Goal: Task Accomplishment & Management: Manage account settings

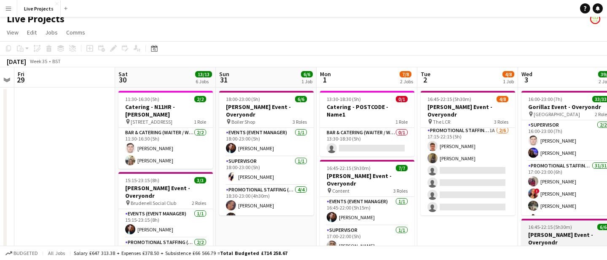
scroll to position [0, 296]
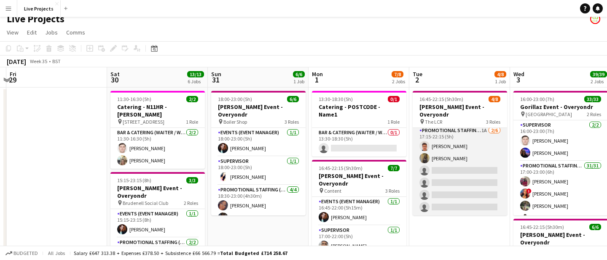
click at [476, 195] on app-card-role "Promotional Staffing (Exhibition Host) 1A 2/6 17:15-22:15 (5h) Rohan Singh Raks…" at bounding box center [459, 171] width 94 height 90
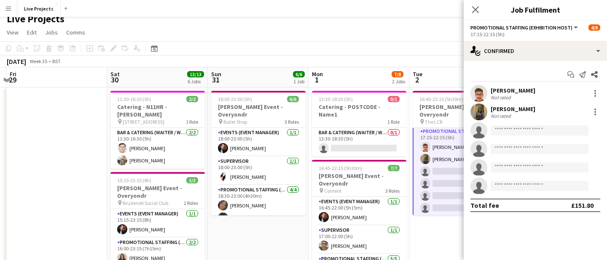
scroll to position [60, 0]
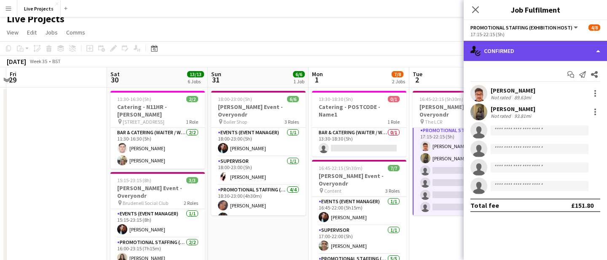
click at [564, 49] on div "single-neutral-actions-check-2 Confirmed" at bounding box center [534, 51] width 143 height 20
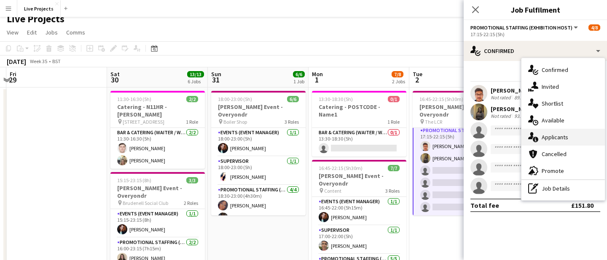
click at [558, 135] on div "single-neutral-actions-information Applicants" at bounding box center [562, 137] width 83 height 17
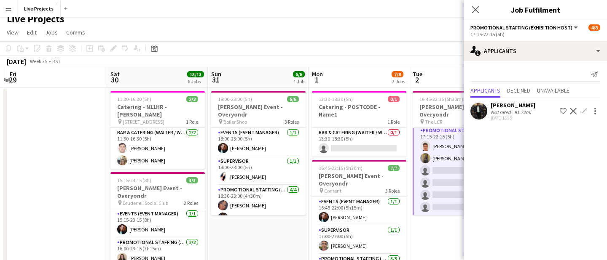
click at [509, 105] on div "[PERSON_NAME]" at bounding box center [512, 106] width 45 height 8
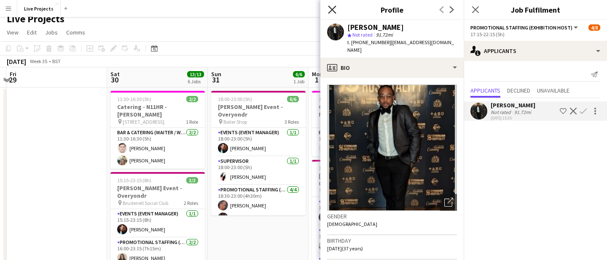
click at [334, 8] on icon "Close pop-in" at bounding box center [332, 9] width 8 height 8
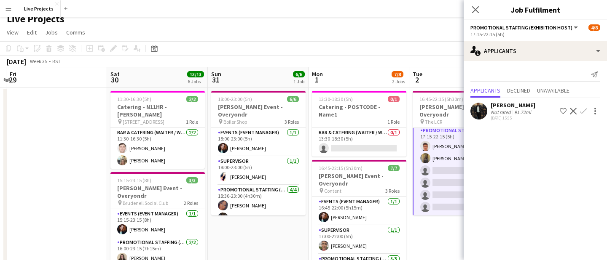
click at [585, 108] on app-icon "Confirm" at bounding box center [583, 111] width 7 height 7
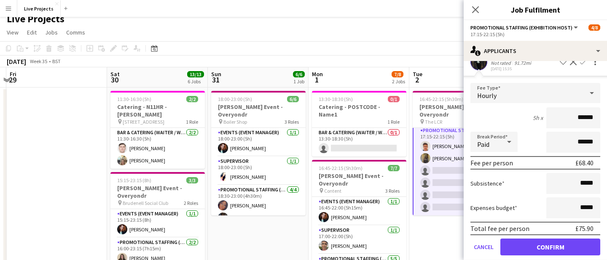
scroll to position [56, 0]
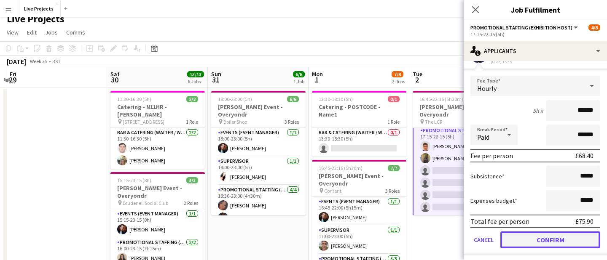
click at [549, 241] on button "Confirm" at bounding box center [550, 240] width 100 height 17
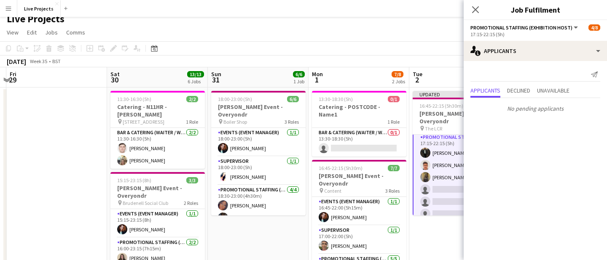
scroll to position [0, 0]
click at [475, 11] on icon "Close pop-in" at bounding box center [475, 9] width 8 height 8
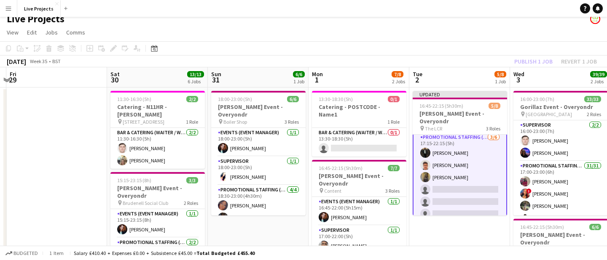
click at [526, 65] on div "Publish 1 job Revert 1 job" at bounding box center [555, 61] width 103 height 11
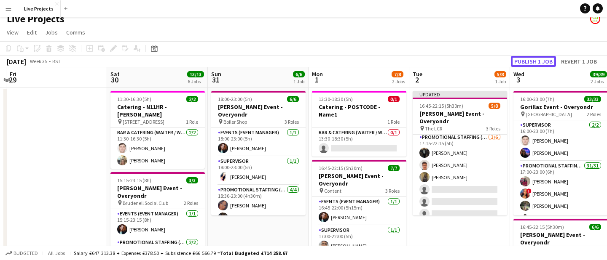
click at [526, 65] on button "Publish 1 job" at bounding box center [533, 61] width 45 height 11
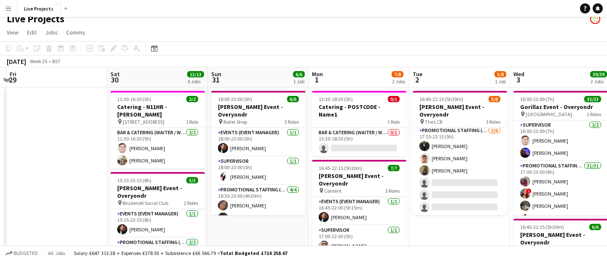
click at [5, 7] on app-icon "Menu" at bounding box center [8, 8] width 7 height 7
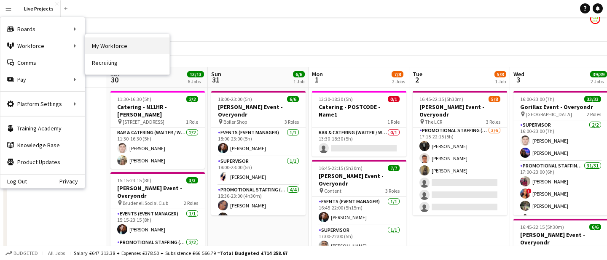
click at [113, 45] on link "My Workforce" at bounding box center [127, 45] width 84 height 17
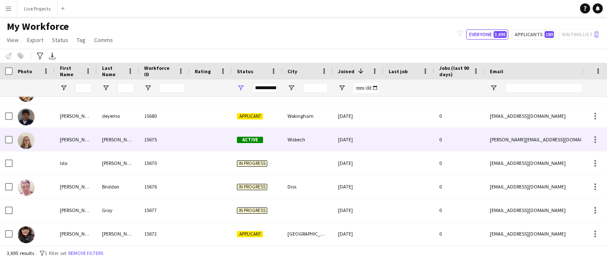
scroll to position [0, 0]
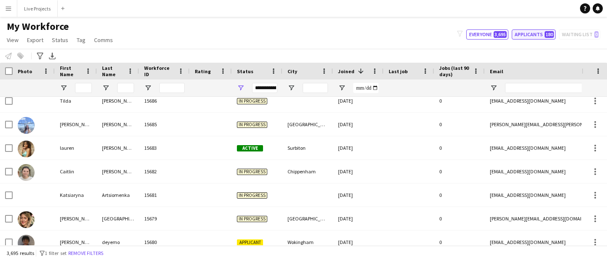
click at [532, 37] on button "Applicants 180" at bounding box center [533, 34] width 44 height 10
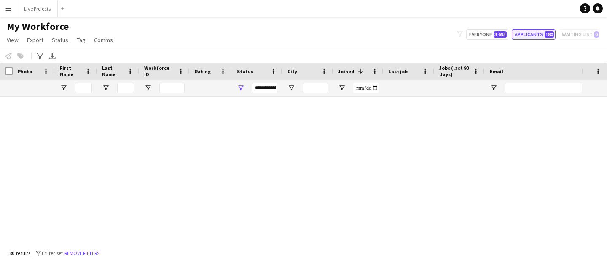
type input "**********"
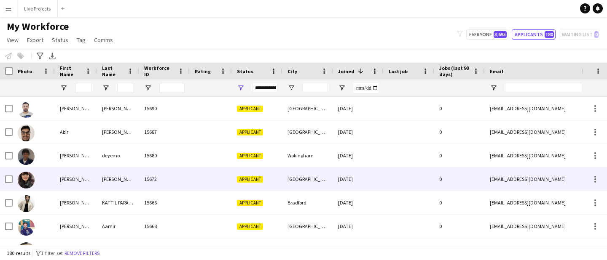
click at [115, 178] on div "Collier" at bounding box center [118, 179] width 42 height 23
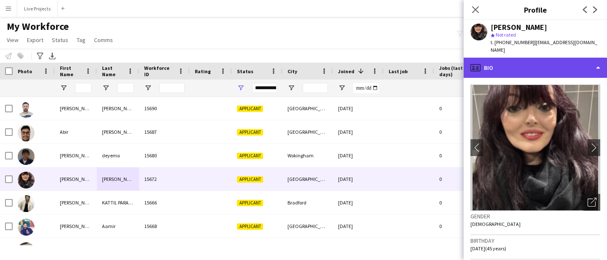
click at [502, 61] on div "profile Bio" at bounding box center [534, 68] width 143 height 20
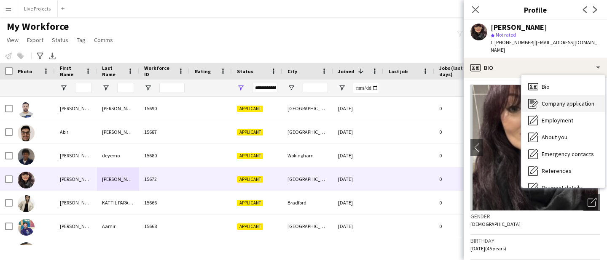
click at [545, 100] on span "Company application" at bounding box center [567, 104] width 53 height 8
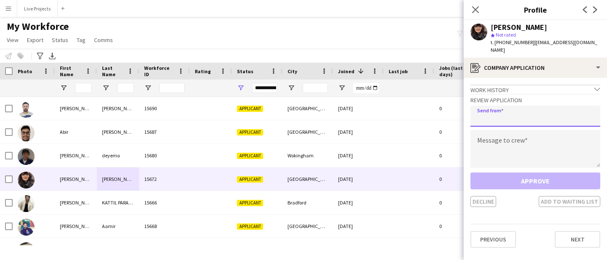
click at [499, 109] on input "email" at bounding box center [535, 116] width 130 height 21
type input "**********"
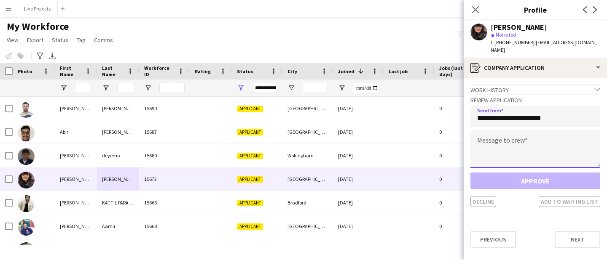
click at [516, 140] on textarea at bounding box center [535, 149] width 130 height 38
paste textarea "**********"
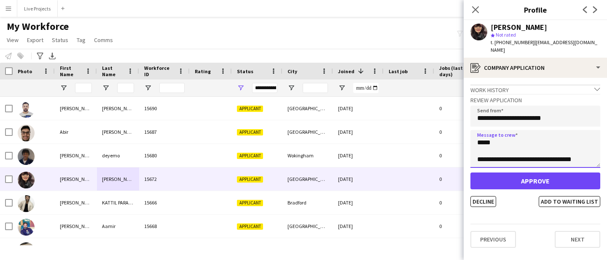
type textarea "**********"
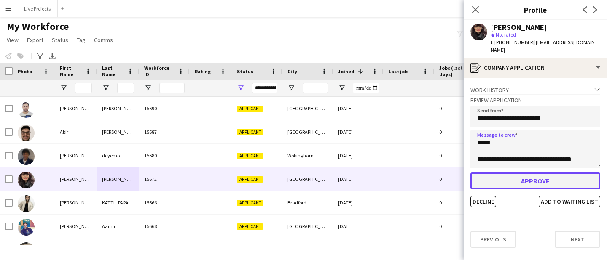
click at [517, 175] on button "Approve" at bounding box center [535, 181] width 130 height 17
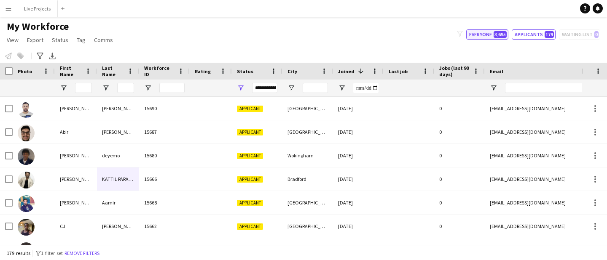
click at [491, 32] on button "Everyone 3,695" at bounding box center [487, 34] width 42 height 10
click at [33, 11] on button "Live Projects Close" at bounding box center [37, 8] width 40 height 16
click at [37, 8] on button "Live Projects Close" at bounding box center [37, 8] width 40 height 16
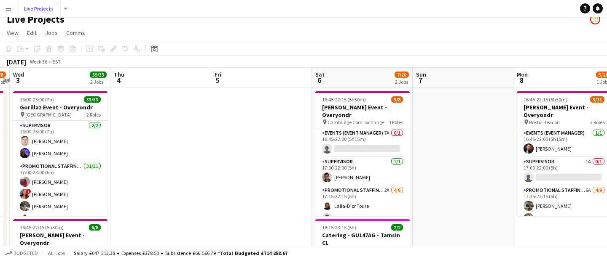
scroll to position [0, 401]
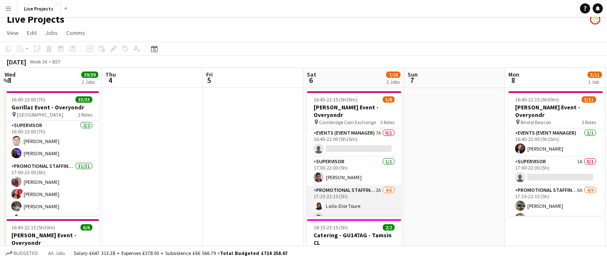
click at [365, 199] on app-card-role "Promotional Staffing (Exhibition Host) 2A 4/6 17:15-22:15 (5h) Laila-Dior Toure…" at bounding box center [354, 231] width 94 height 90
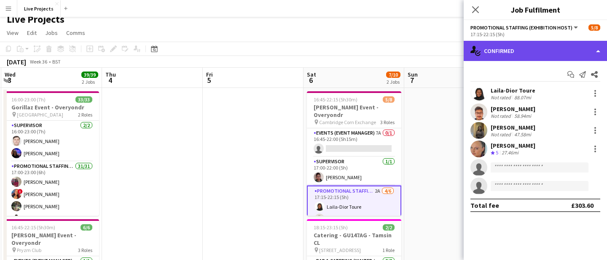
click at [579, 53] on div "single-neutral-actions-check-2 Confirmed" at bounding box center [534, 51] width 143 height 20
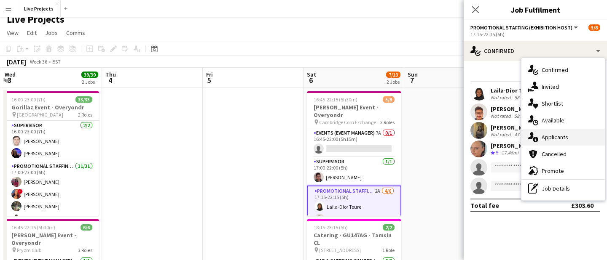
click at [547, 135] on div "single-neutral-actions-information Applicants" at bounding box center [562, 137] width 83 height 17
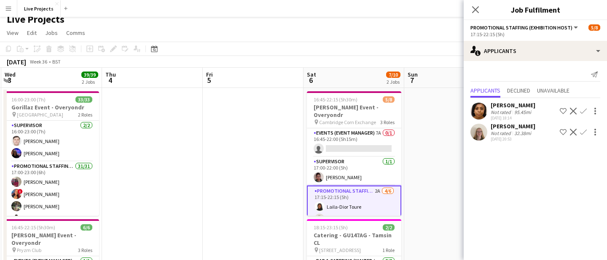
click at [584, 130] on app-icon "Confirm" at bounding box center [583, 132] width 7 height 7
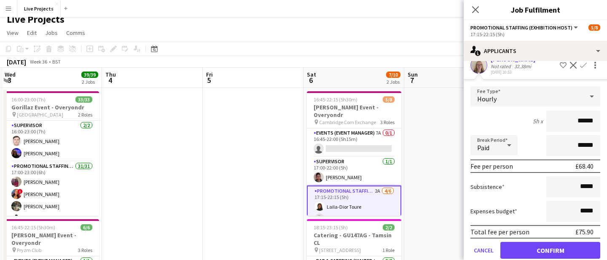
scroll to position [70, 0]
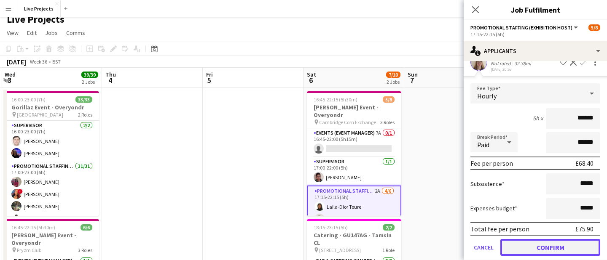
click at [551, 246] on button "Confirm" at bounding box center [550, 247] width 100 height 17
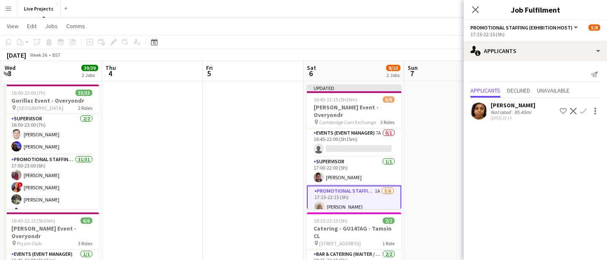
scroll to position [15, 0]
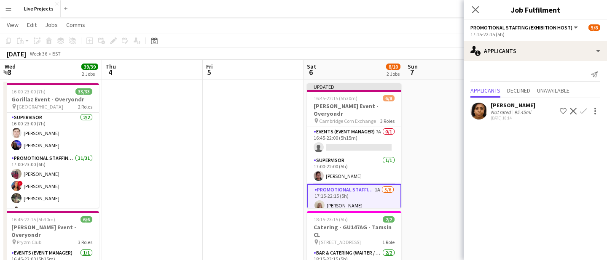
click at [584, 110] on app-icon "Confirm" at bounding box center [583, 111] width 7 height 7
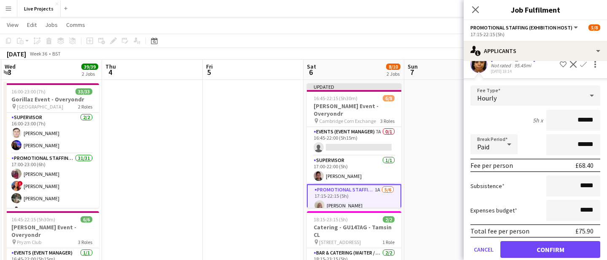
scroll to position [58, 0]
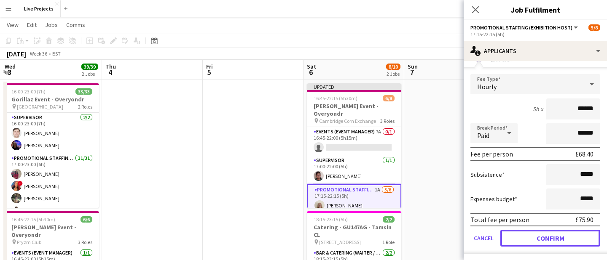
click at [532, 243] on button "Confirm" at bounding box center [550, 238] width 100 height 17
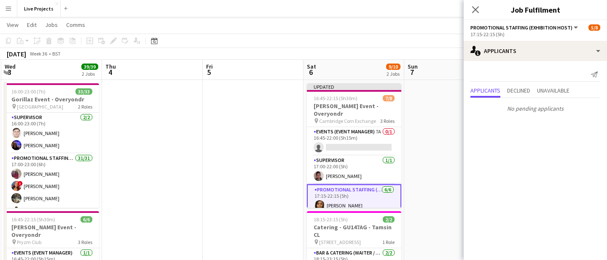
scroll to position [0, 0]
click at [473, 8] on icon at bounding box center [475, 9] width 8 height 8
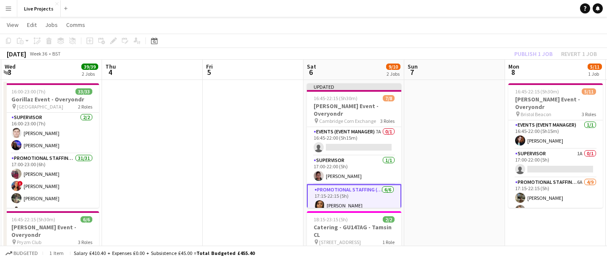
click at [528, 55] on div "Publish 1 job Revert 1 job" at bounding box center [555, 53] width 103 height 11
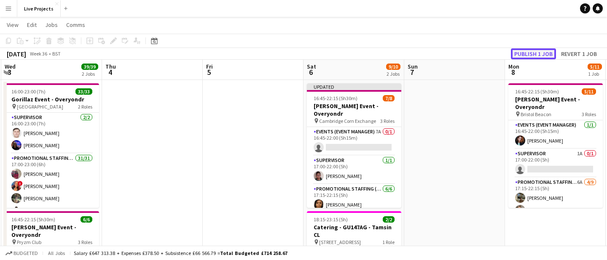
click at [530, 55] on button "Publish 1 job" at bounding box center [533, 53] width 45 height 11
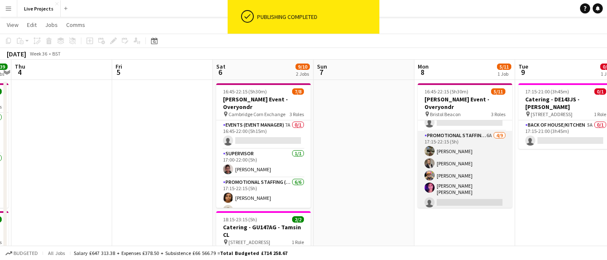
scroll to position [58, 0]
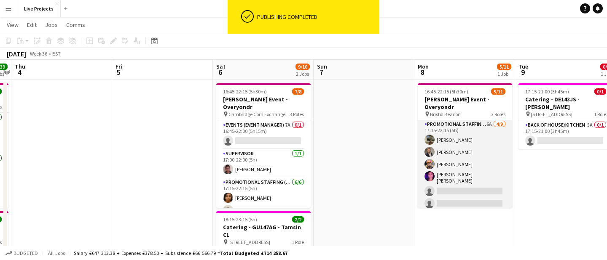
click at [480, 174] on app-card-role "Promotional Staffing (Exhibition Host) 6A 4/9 17:15-22:15 (5h) Brian Aranha Adr…" at bounding box center [464, 184] width 94 height 129
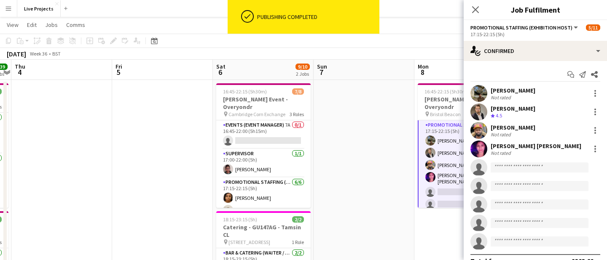
scroll to position [59, 0]
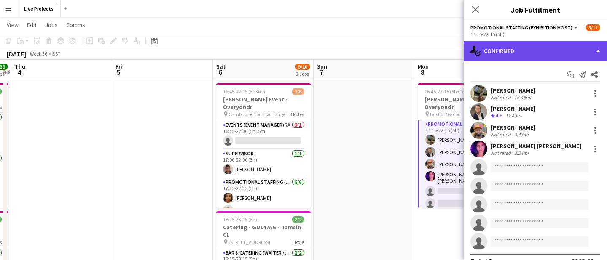
click at [576, 55] on div "single-neutral-actions-check-2 Confirmed" at bounding box center [534, 51] width 143 height 20
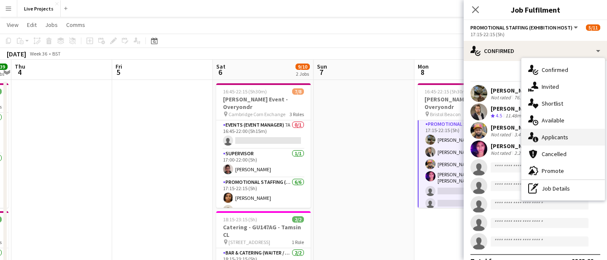
click at [562, 138] on div "single-neutral-actions-information Applicants" at bounding box center [562, 137] width 83 height 17
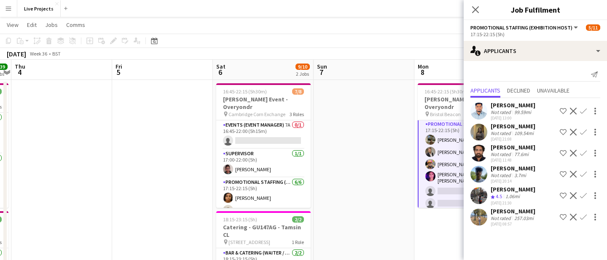
click at [583, 172] on app-icon "Confirm" at bounding box center [583, 174] width 7 height 7
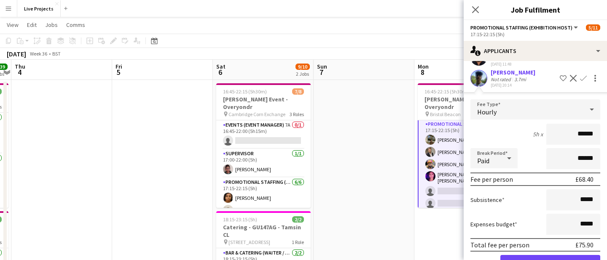
scroll to position [101, 0]
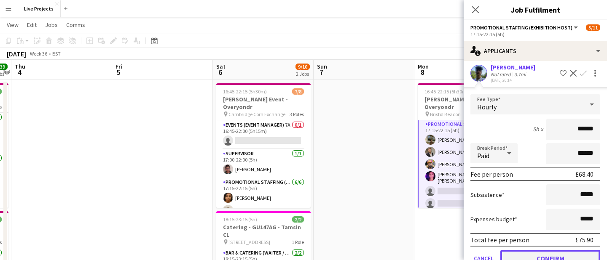
click at [555, 258] on button "Confirm" at bounding box center [550, 258] width 100 height 17
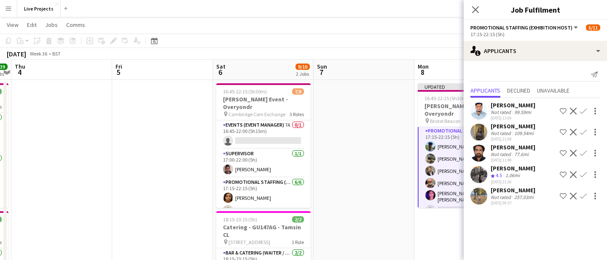
scroll to position [0, 0]
click at [583, 173] on app-icon "Confirm" at bounding box center [583, 174] width 7 height 7
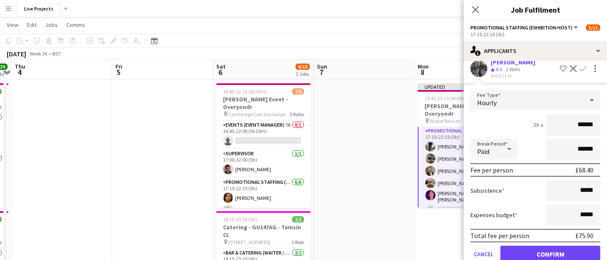
scroll to position [136, 0]
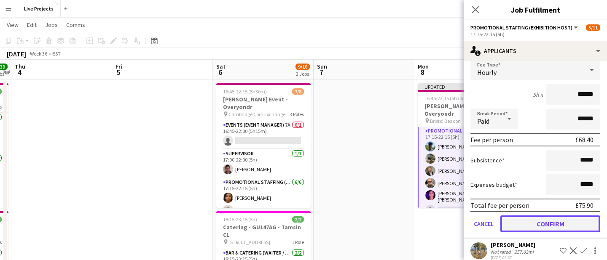
click at [563, 219] on button "Confirm" at bounding box center [550, 224] width 100 height 17
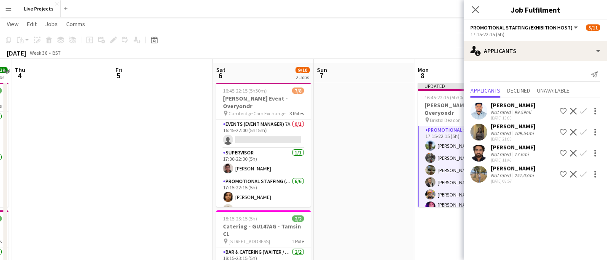
scroll to position [19, 0]
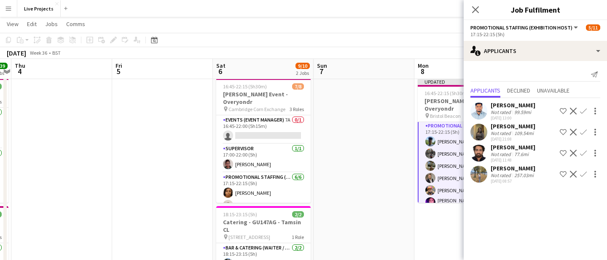
click at [523, 168] on div "Meghana Manohar" at bounding box center [512, 169] width 45 height 8
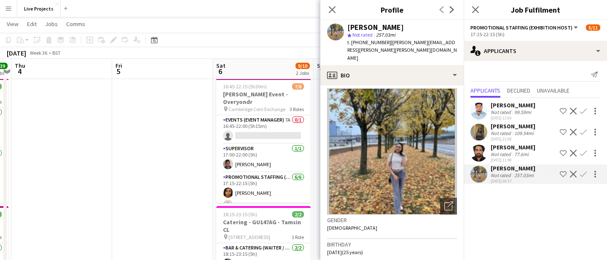
scroll to position [0, 0]
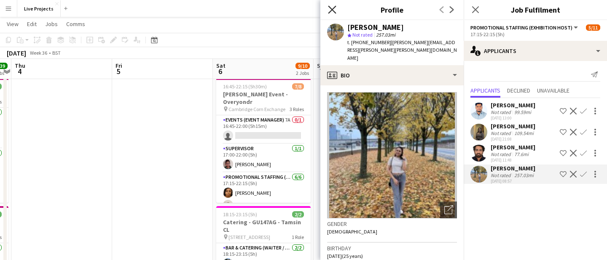
click at [331, 10] on icon at bounding box center [332, 9] width 8 height 8
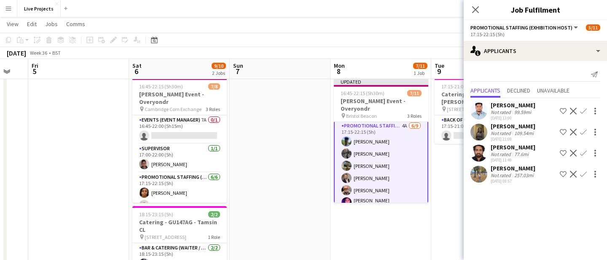
scroll to position [0, 375]
click at [475, 9] on icon at bounding box center [475, 9] width 8 height 8
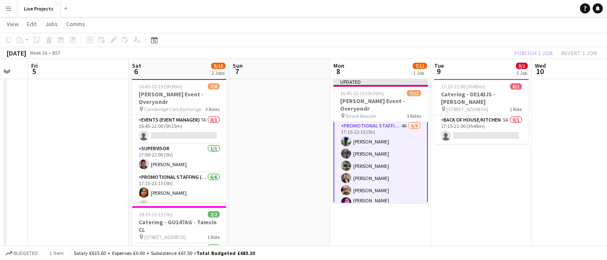
click at [534, 51] on div "Publish 1 job Revert 1 job" at bounding box center [555, 53] width 103 height 11
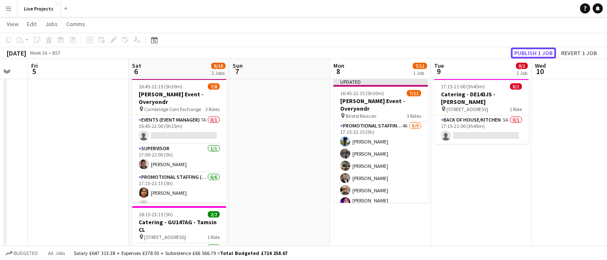
click at [534, 51] on button "Publish 1 job" at bounding box center [533, 53] width 45 height 11
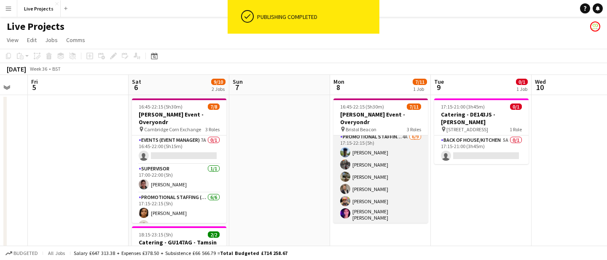
scroll to position [61, 0]
click at [396, 194] on app-card-role "Promotional Staffing (Exhibition Host) 4A 6/9 17:15-22:15 (5h) Mustafa Kaygisiz…" at bounding box center [380, 195] width 94 height 129
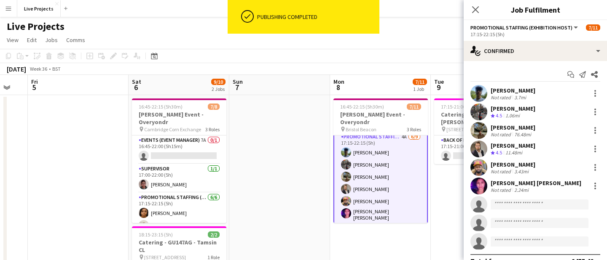
scroll to position [62, 0]
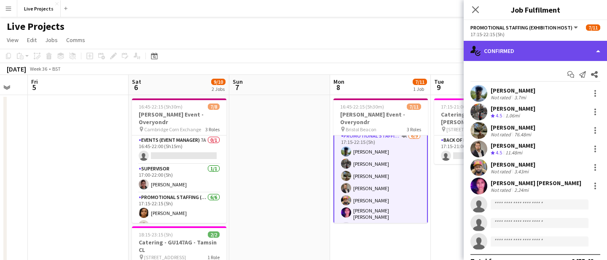
click at [568, 56] on div "single-neutral-actions-check-2 Confirmed" at bounding box center [534, 51] width 143 height 20
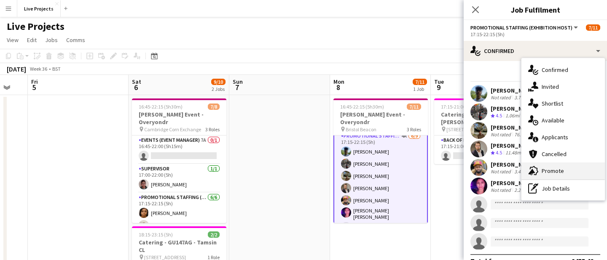
click at [560, 172] on div "advertising-megaphone Promote" at bounding box center [562, 171] width 83 height 17
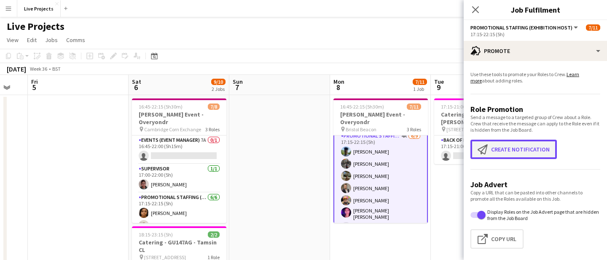
click at [525, 142] on button "Create notification Create notification" at bounding box center [513, 149] width 86 height 19
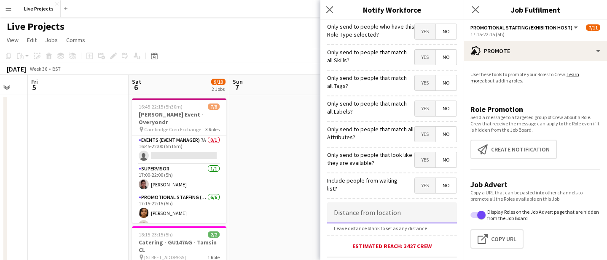
click at [369, 209] on input at bounding box center [392, 213] width 130 height 21
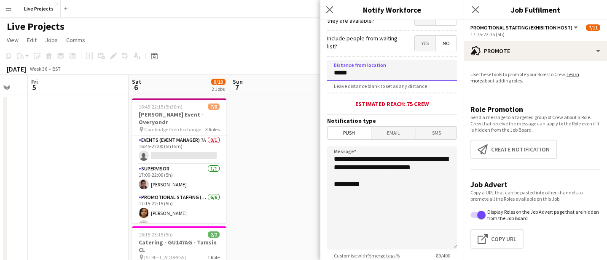
scroll to position [147, 0]
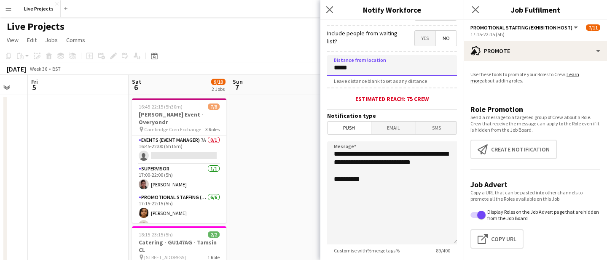
type input "*****"
click at [394, 130] on span "Email" at bounding box center [393, 128] width 45 height 13
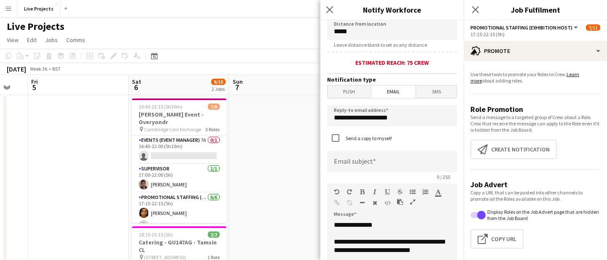
scroll to position [191, 0]
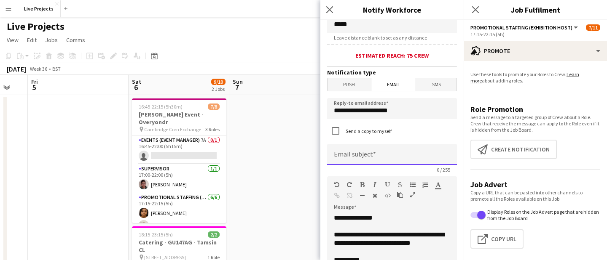
click at [367, 155] on input at bounding box center [392, 154] width 130 height 21
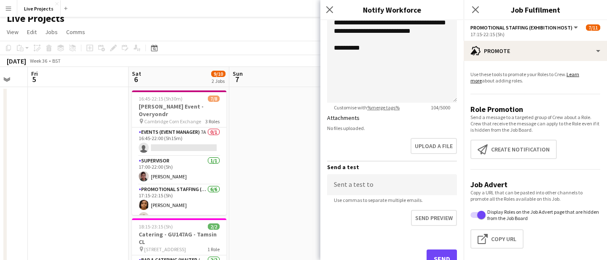
scroll to position [435, 0]
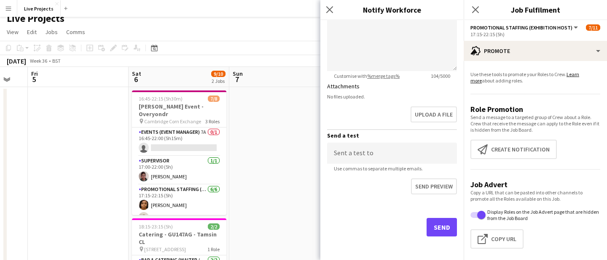
type input "**********"
click at [440, 230] on button "Send" at bounding box center [441, 227] width 30 height 19
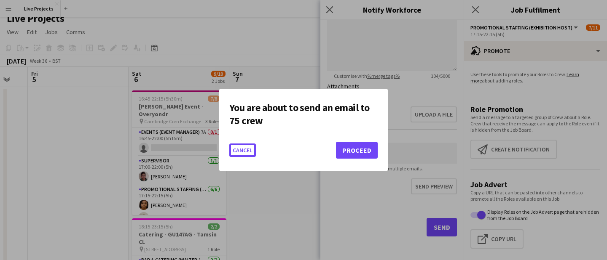
scroll to position [0, 0]
click at [354, 142] on button "Proceed" at bounding box center [357, 150] width 42 height 17
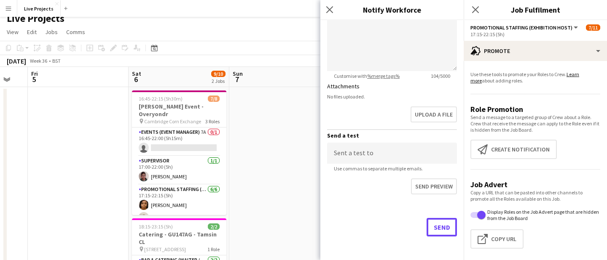
scroll to position [8, 0]
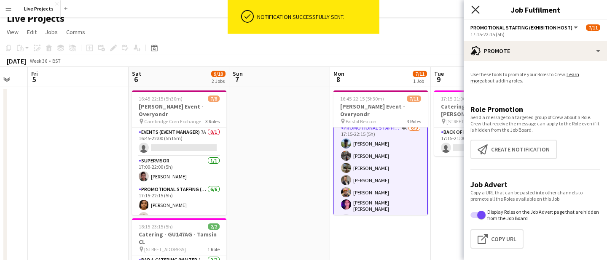
click at [476, 5] on icon "Close pop-in" at bounding box center [475, 9] width 8 height 8
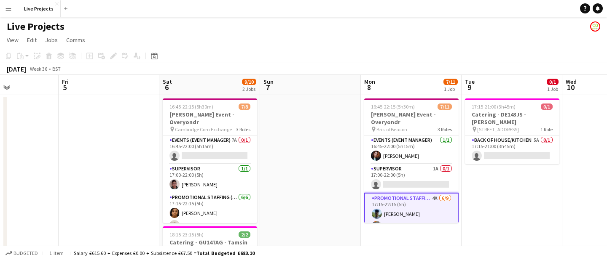
scroll to position [0, 243]
click at [214, 143] on app-card-role "Events (Event Manager) 7A 0/1 16:45-22:00 (5h15m) single-neutral-actions" at bounding box center [210, 150] width 94 height 29
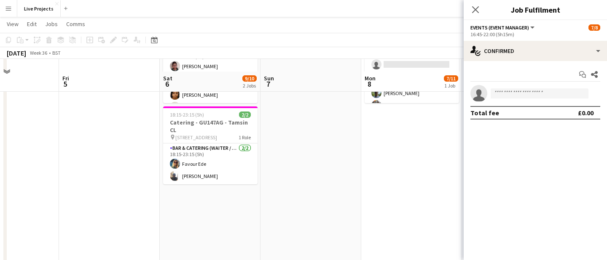
scroll to position [0, 0]
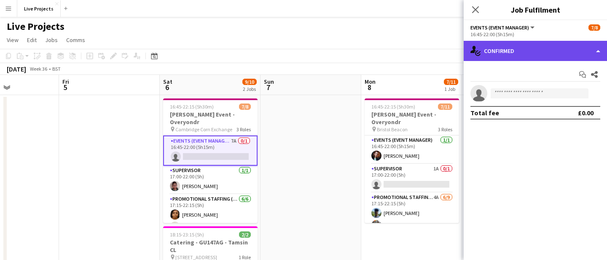
click at [528, 49] on div "single-neutral-actions-check-2 Confirmed" at bounding box center [534, 51] width 143 height 20
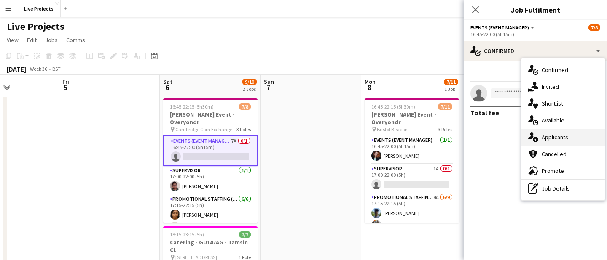
click at [549, 137] on div "single-neutral-actions-information Applicants" at bounding box center [562, 137] width 83 height 17
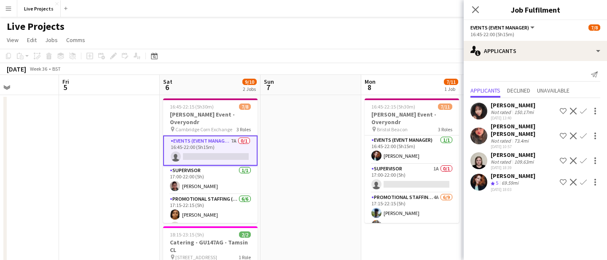
click at [584, 179] on app-icon "Confirm" at bounding box center [583, 182] width 7 height 7
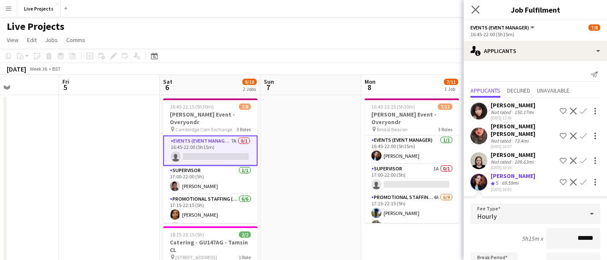
click at [479, 6] on app-icon "Close pop-in" at bounding box center [475, 10] width 12 height 12
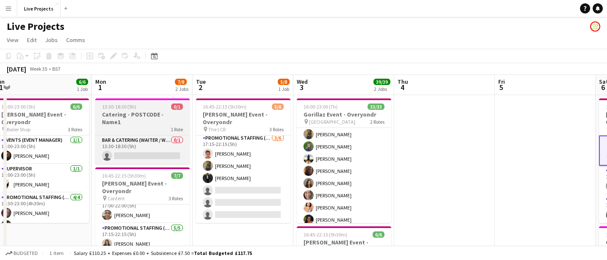
click at [152, 117] on h3 "Catering - POSTCODE - Name1" at bounding box center [142, 118] width 94 height 15
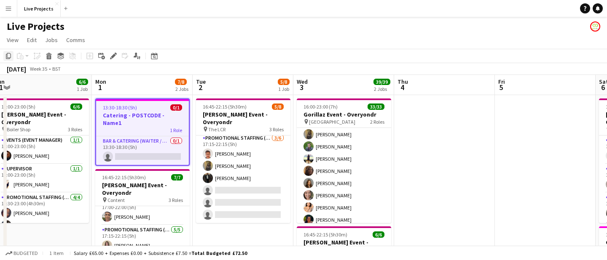
click at [8, 53] on icon at bounding box center [8, 56] width 5 height 6
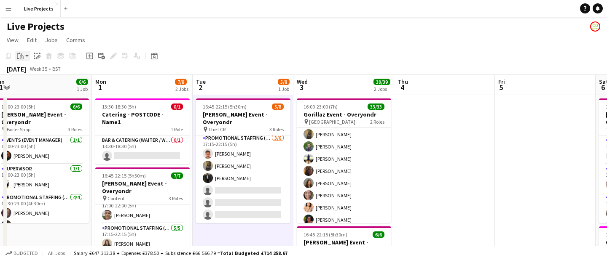
click at [20, 54] on icon "Paste" at bounding box center [20, 56] width 7 height 7
click at [29, 70] on link "Paste Command V" at bounding box center [55, 72] width 67 height 8
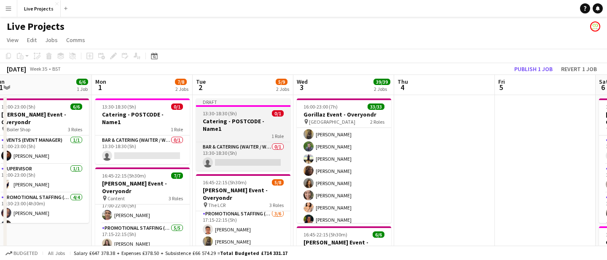
click at [259, 118] on h3 "Catering - POSTCODE - Name1" at bounding box center [243, 125] width 94 height 15
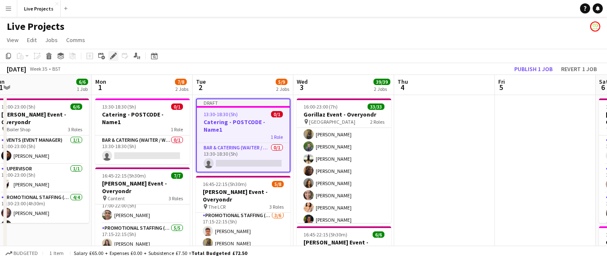
click at [112, 55] on icon "Edit" at bounding box center [113, 56] width 7 height 7
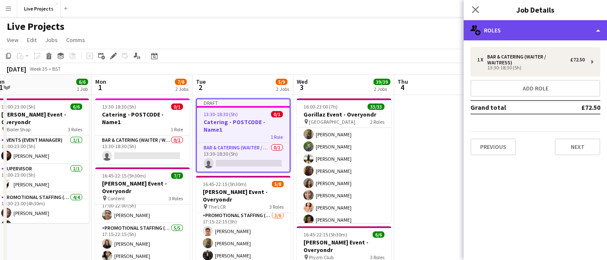
click at [545, 25] on div "multiple-users-add Roles" at bounding box center [534, 30] width 143 height 20
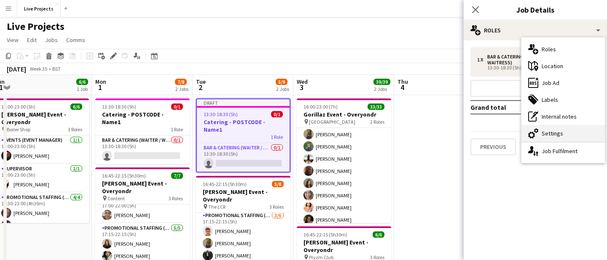
click at [549, 136] on div "cog-double-3 Settings" at bounding box center [562, 133] width 83 height 17
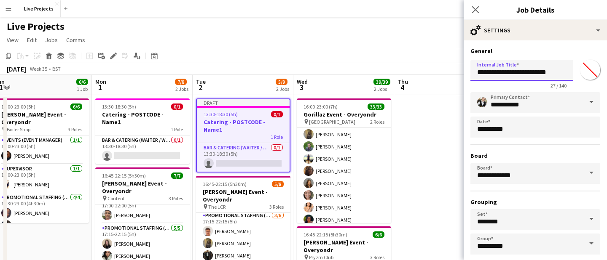
drag, startPoint x: 561, startPoint y: 73, endPoint x: 542, endPoint y: 71, distance: 19.0
click at [542, 72] on input "**********" at bounding box center [521, 70] width 103 height 21
drag, startPoint x: 537, startPoint y: 71, endPoint x: 506, endPoint y: 72, distance: 30.8
click at [506, 72] on input "**********" at bounding box center [521, 70] width 103 height 21
click at [551, 74] on input "**********" at bounding box center [521, 70] width 103 height 21
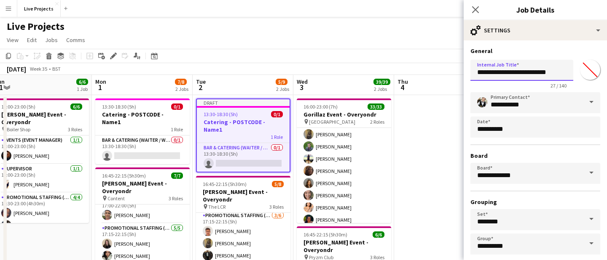
drag, startPoint x: 536, startPoint y: 71, endPoint x: 506, endPoint y: 71, distance: 29.5
click at [506, 71] on input "**********" at bounding box center [521, 70] width 103 height 21
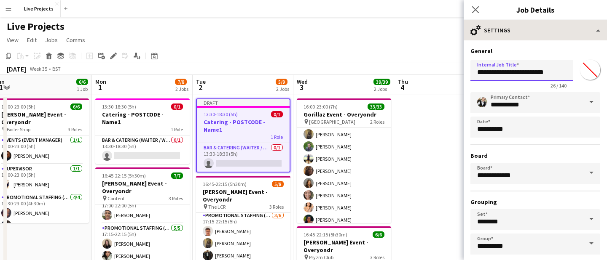
type input "**********"
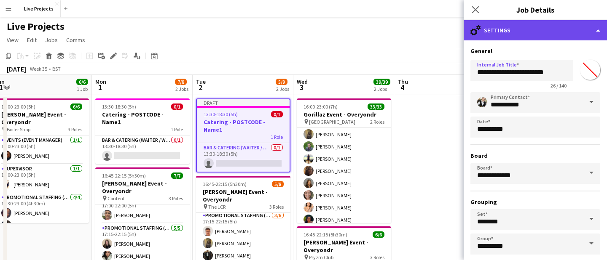
click at [560, 27] on div "cog-double-3 Settings" at bounding box center [534, 30] width 143 height 20
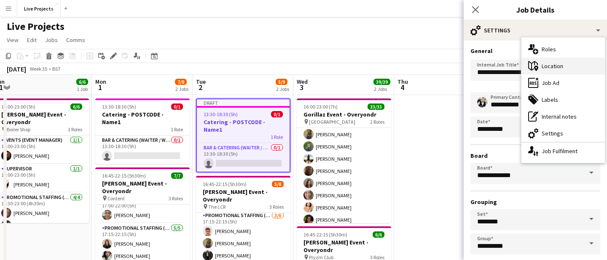
click at [559, 67] on div "maps-pin-1 Location" at bounding box center [562, 66] width 83 height 17
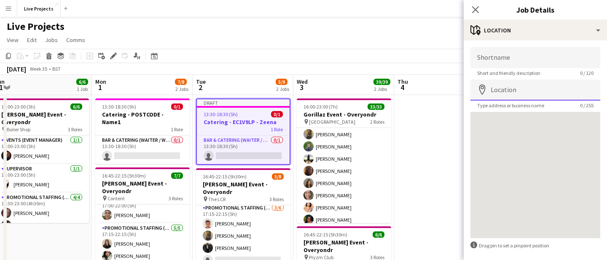
click at [505, 91] on input "Location" at bounding box center [535, 90] width 130 height 21
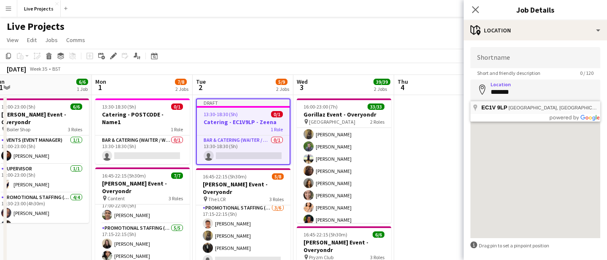
type input "**********"
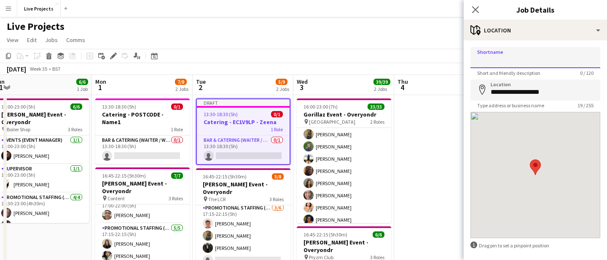
click at [507, 61] on input "Shortname" at bounding box center [535, 57] width 130 height 21
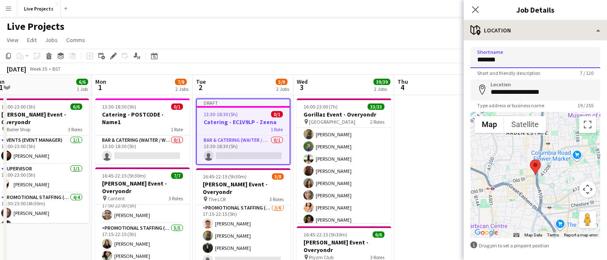
type input "*******"
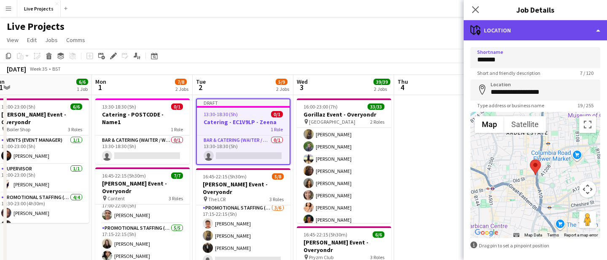
click at [547, 33] on div "maps-pin-1 Location" at bounding box center [534, 30] width 143 height 20
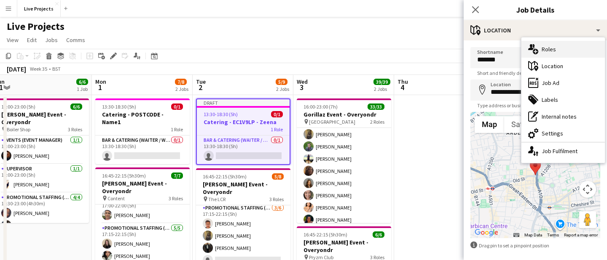
click at [554, 48] on div "multiple-users-add Roles" at bounding box center [562, 49] width 83 height 17
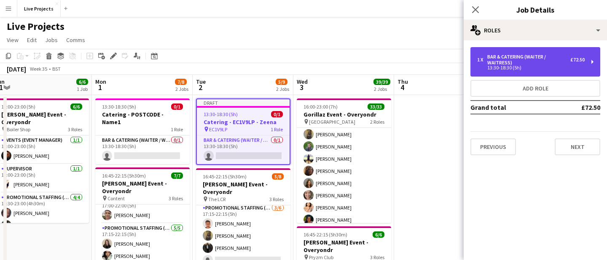
click at [545, 59] on div "Bar & Catering (Waiter / waitress)" at bounding box center [528, 60] width 83 height 12
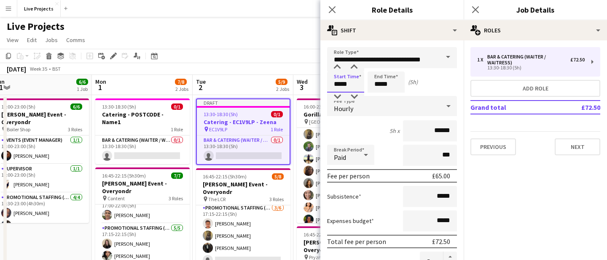
click at [339, 85] on input "*****" at bounding box center [345, 82] width 37 height 21
click at [338, 94] on div at bounding box center [337, 97] width 17 height 8
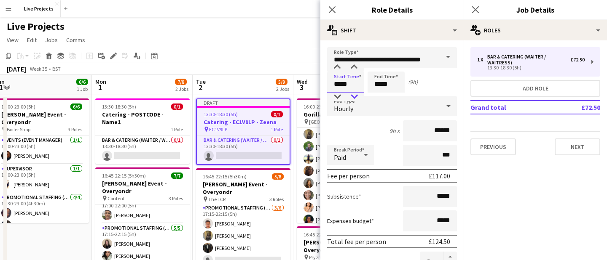
click at [355, 94] on div at bounding box center [353, 97] width 17 height 8
type input "*****"
click at [355, 94] on div at bounding box center [353, 97] width 17 height 8
click at [378, 86] on input "*****" at bounding box center [385, 82] width 37 height 21
click at [378, 66] on div at bounding box center [377, 67] width 17 height 8
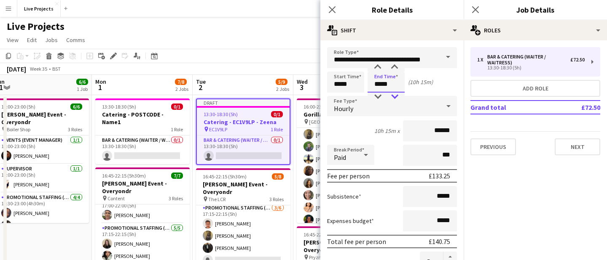
click at [397, 94] on div at bounding box center [394, 97] width 17 height 8
type input "*****"
click at [397, 94] on div at bounding box center [394, 97] width 17 height 8
drag, startPoint x: 443, startPoint y: 129, endPoint x: 453, endPoint y: 130, distance: 9.7
click at [453, 130] on input "******" at bounding box center [430, 130] width 54 height 21
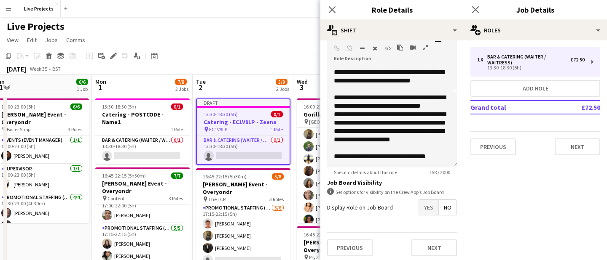
scroll to position [267, 0]
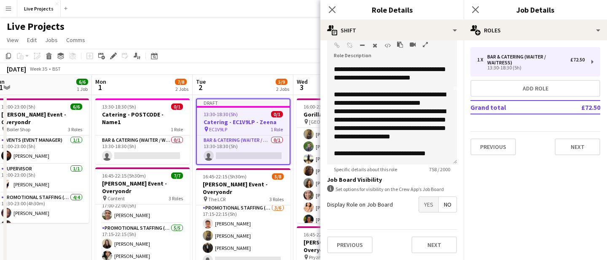
type input "******"
click at [432, 206] on span "Yes" at bounding box center [428, 204] width 19 height 15
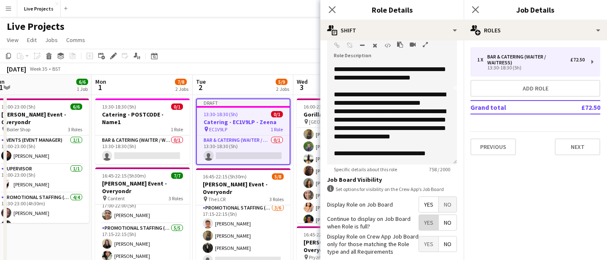
click at [429, 222] on span "Yes" at bounding box center [428, 222] width 19 height 15
click at [330, 5] on icon "Close pop-in" at bounding box center [332, 9] width 8 height 8
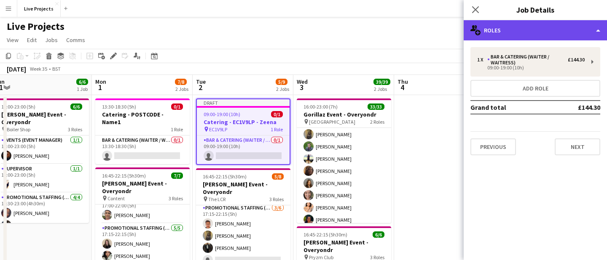
click at [551, 31] on div "multiple-users-add Roles" at bounding box center [534, 30] width 143 height 20
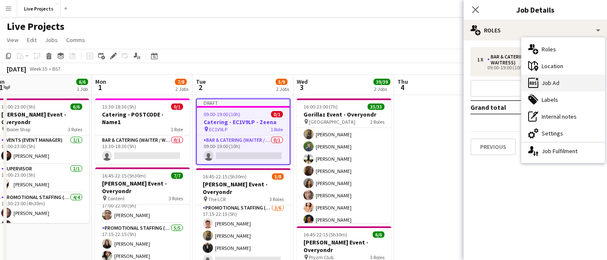
click at [552, 83] on div "ads-window Job Ad" at bounding box center [562, 83] width 83 height 17
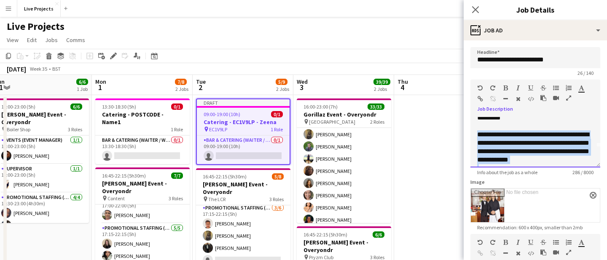
scroll to position [57, 0]
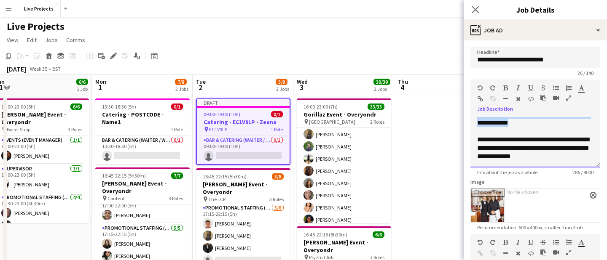
drag, startPoint x: 476, startPoint y: 155, endPoint x: 588, endPoint y: 125, distance: 115.9
click at [588, 125] on div "**********" at bounding box center [535, 142] width 130 height 51
paste div
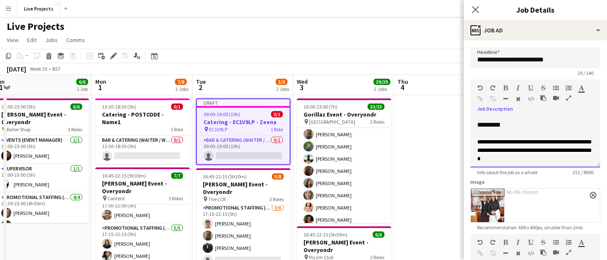
scroll to position [0, 0]
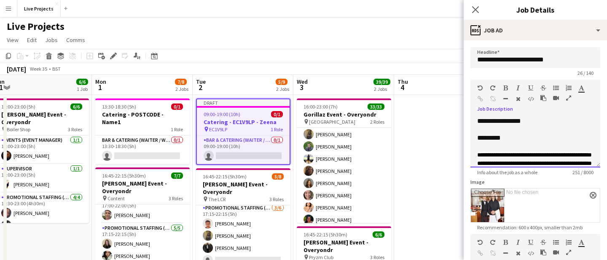
click at [480, 138] on div "*********" at bounding box center [535, 138] width 116 height 8
drag, startPoint x: 532, startPoint y: 120, endPoint x: 457, endPoint y: 116, distance: 75.1
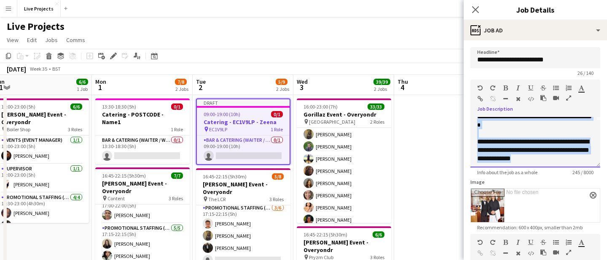
scroll to position [50, 0]
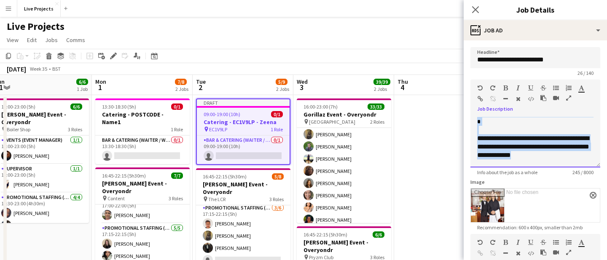
drag, startPoint x: 477, startPoint y: 120, endPoint x: 528, endPoint y: 168, distance: 69.7
click at [528, 169] on app-form-group "**********" at bounding box center [535, 128] width 130 height 96
copy div "**********"
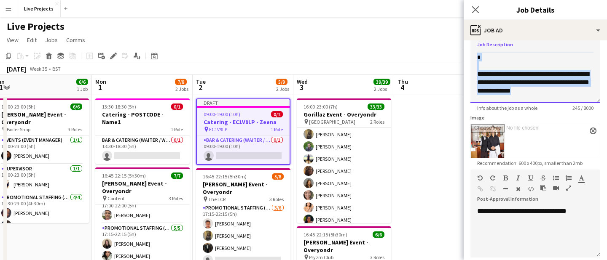
scroll to position [78, 0]
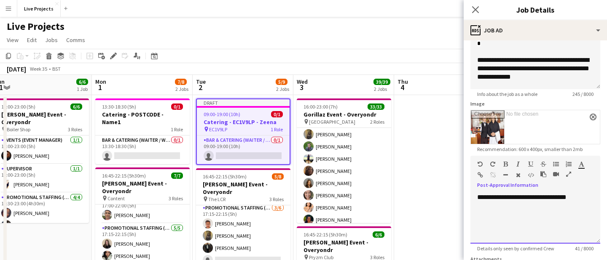
click at [498, 219] on div at bounding box center [535, 223] width 116 height 8
paste div
drag, startPoint x: 584, startPoint y: 196, endPoint x: 540, endPoint y: 198, distance: 44.3
click at [540, 198] on div "**********" at bounding box center [535, 197] width 116 height 8
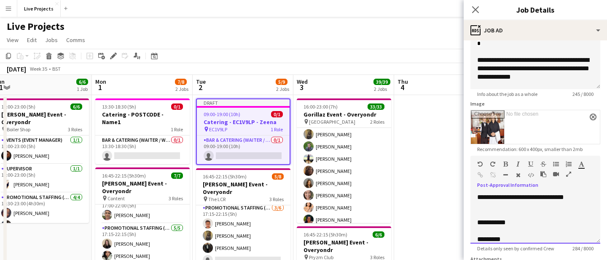
click at [573, 197] on div "**********" at bounding box center [535, 197] width 116 height 8
click at [564, 200] on span "**********" at bounding box center [574, 197] width 20 height 5
click at [476, 9] on icon at bounding box center [475, 9] width 8 height 8
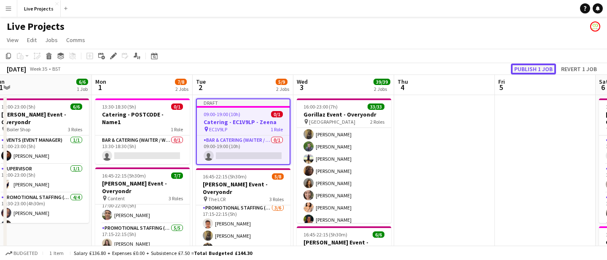
click at [526, 72] on button "Publish 1 job" at bounding box center [533, 69] width 45 height 11
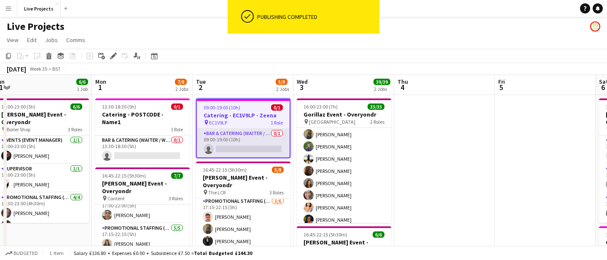
click at [234, 144] on app-card-role "Bar & Catering (Waiter / waitress) 0/1 09:00-19:00 (10h) single-neutral-actions" at bounding box center [243, 143] width 93 height 29
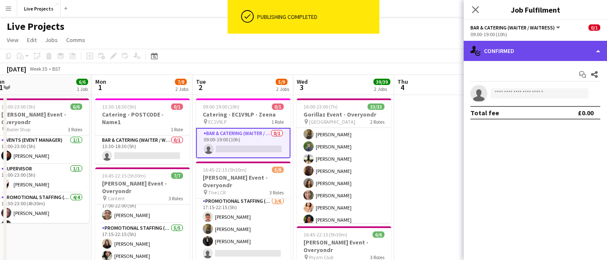
click at [522, 51] on div "single-neutral-actions-check-2 Confirmed" at bounding box center [534, 51] width 143 height 20
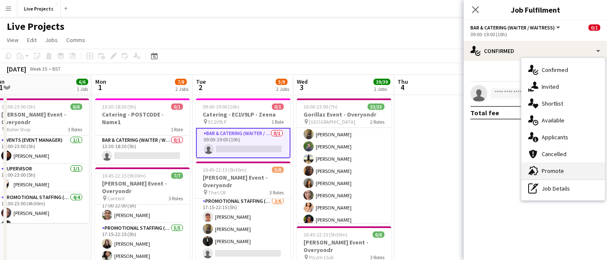
click at [561, 170] on div "advertising-megaphone Promote" at bounding box center [562, 171] width 83 height 17
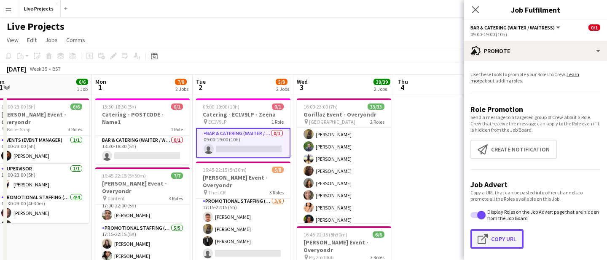
click at [497, 238] on button "Click to copy URL Copy Url" at bounding box center [496, 239] width 53 height 19
click at [504, 241] on button "Click to copy URL Copy Url" at bounding box center [496, 239] width 53 height 19
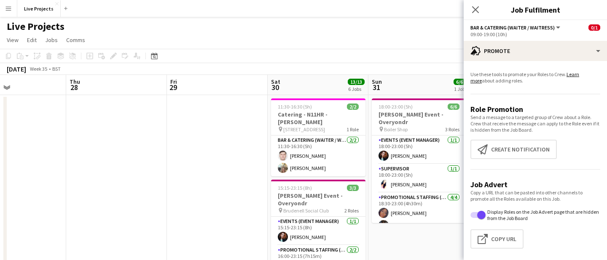
scroll to position [0, 338]
